Goal: Use online tool/utility: Utilize a website feature to perform a specific function

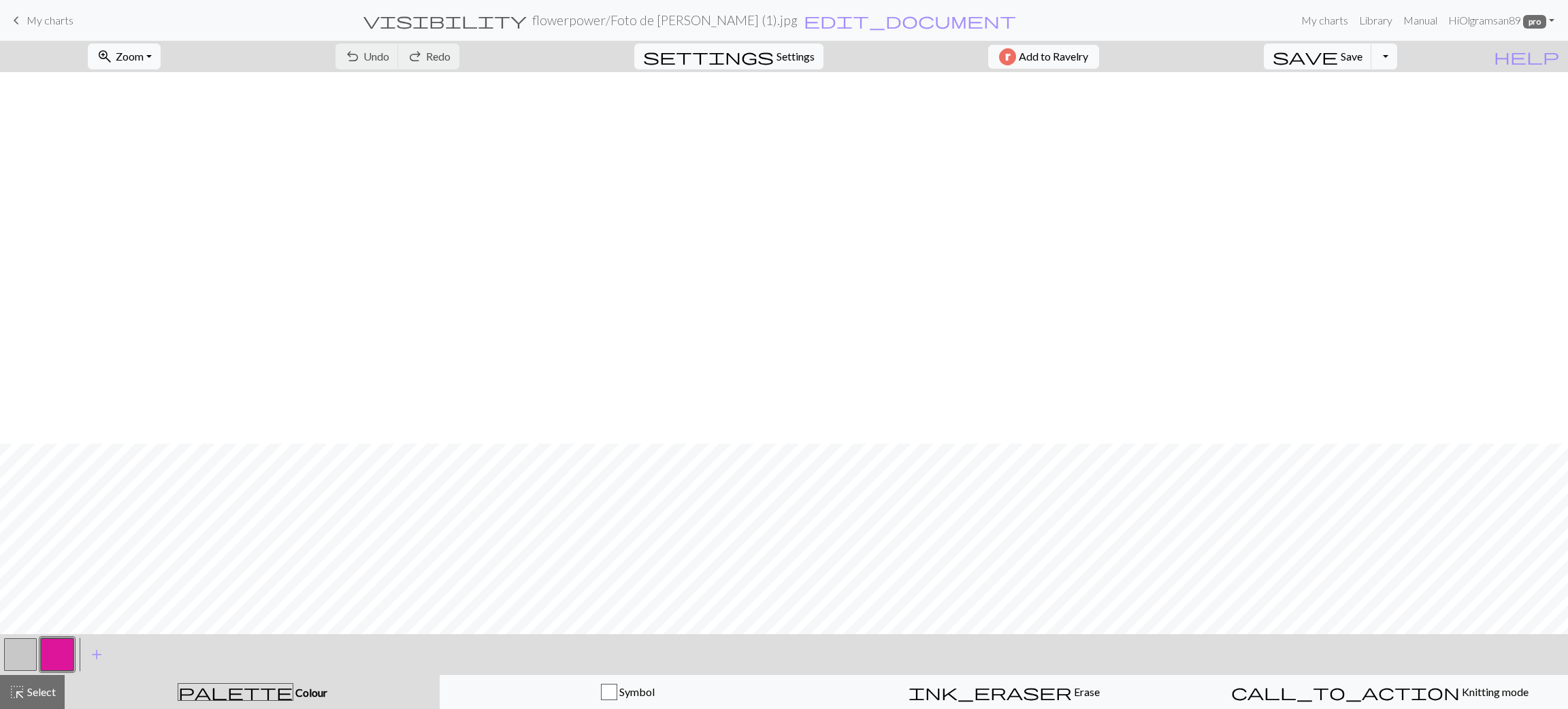
scroll to position [372, 0]
click at [1460, 689] on span "Knitting mode" at bounding box center [1494, 691] width 69 height 13
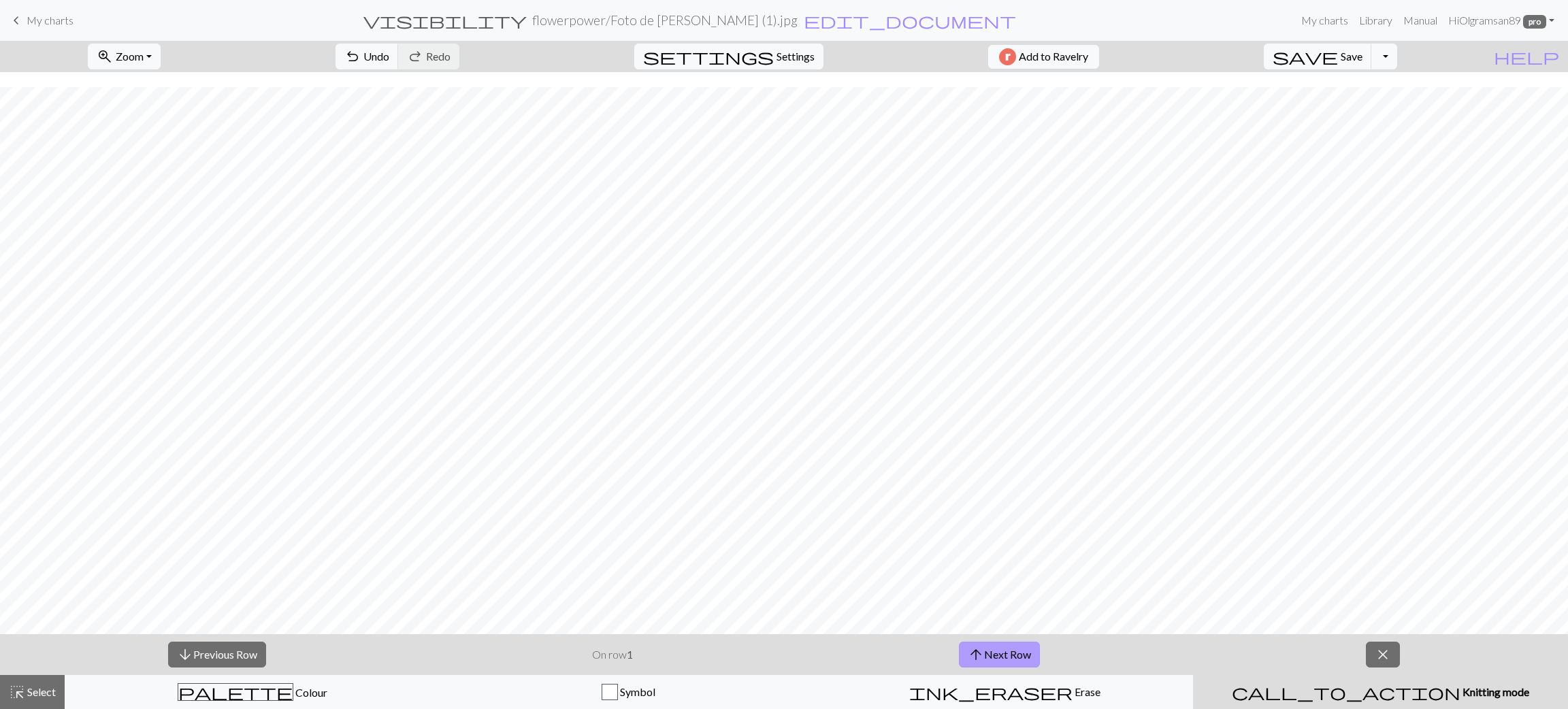
click at [1011, 658] on button "arrow_upward Next Row" at bounding box center [999, 655] width 81 height 26
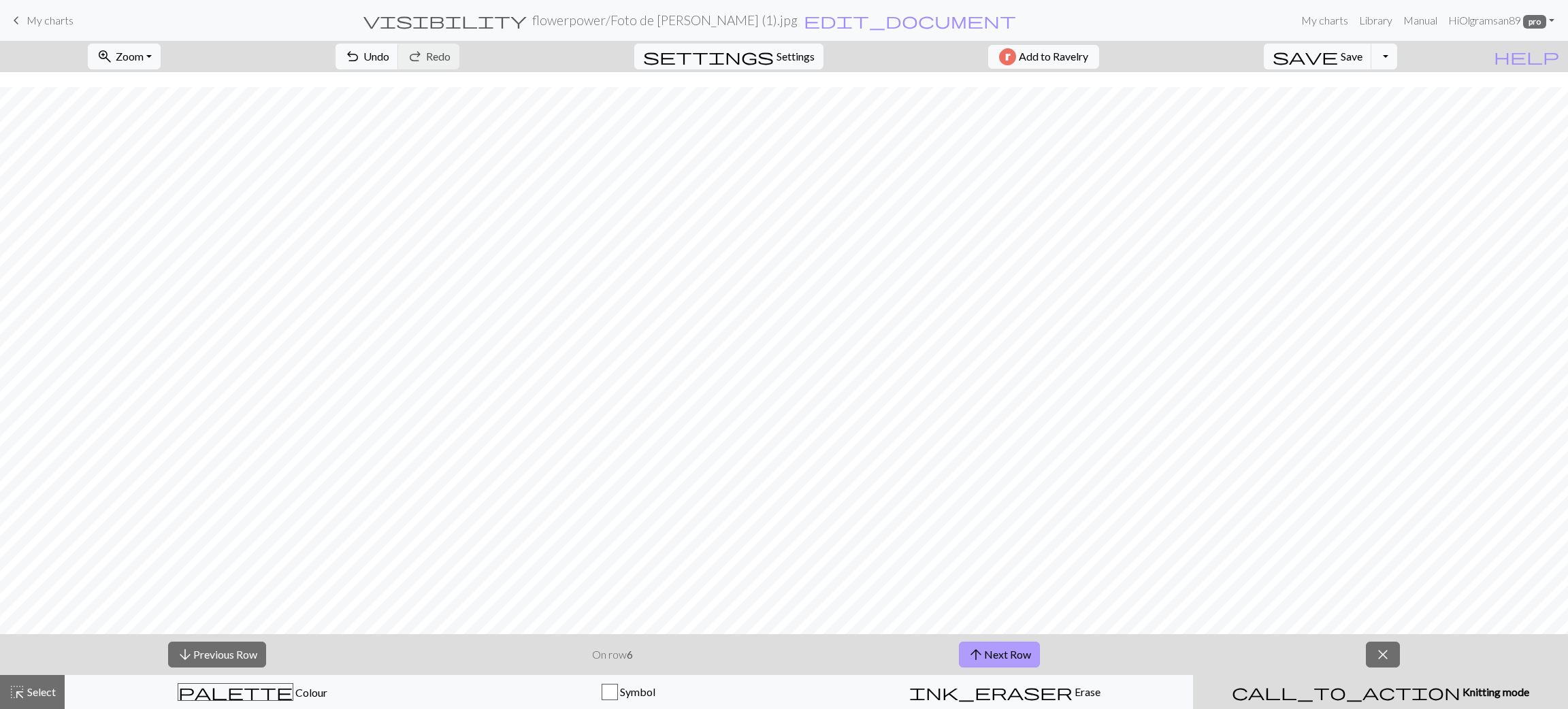
click at [1011, 658] on button "arrow_upward Next Row" at bounding box center [999, 655] width 81 height 26
click at [242, 646] on button "arrow_downward Previous Row" at bounding box center [217, 655] width 98 height 26
